Goal: Navigation & Orientation: Understand site structure

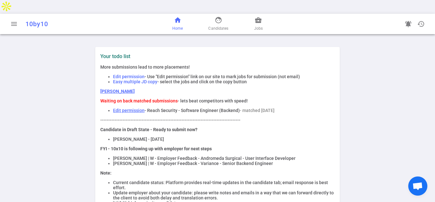
click at [181, 16] on span "home" at bounding box center [178, 20] width 8 height 8
click at [177, 16] on span "home" at bounding box center [178, 20] width 8 height 8
click at [213, 16] on link "face Candidates" at bounding box center [218, 23] width 20 height 15
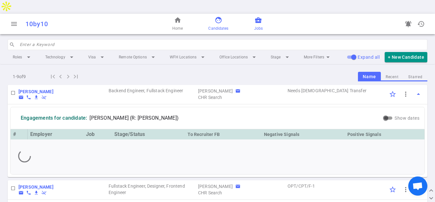
click at [257, 16] on span "business_center" at bounding box center [259, 20] width 8 height 8
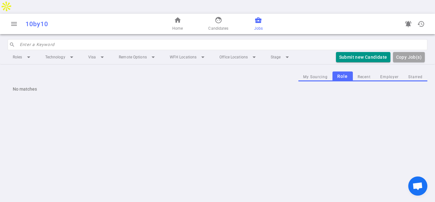
click at [219, 16] on span "face" at bounding box center [219, 20] width 8 height 8
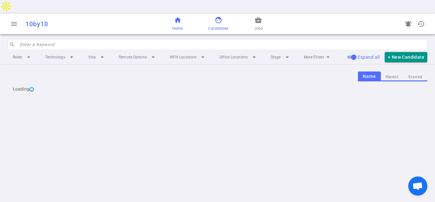
click at [179, 16] on span "home" at bounding box center [178, 20] width 8 height 8
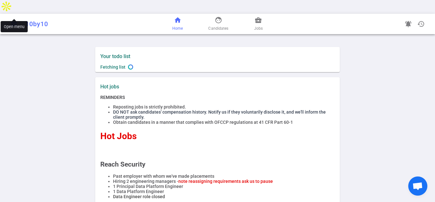
click at [13, 20] on span "menu" at bounding box center [14, 24] width 8 height 8
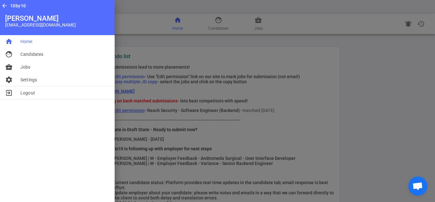
click at [218, 37] on div at bounding box center [217, 101] width 435 height 202
